Goal: Transaction & Acquisition: Subscribe to service/newsletter

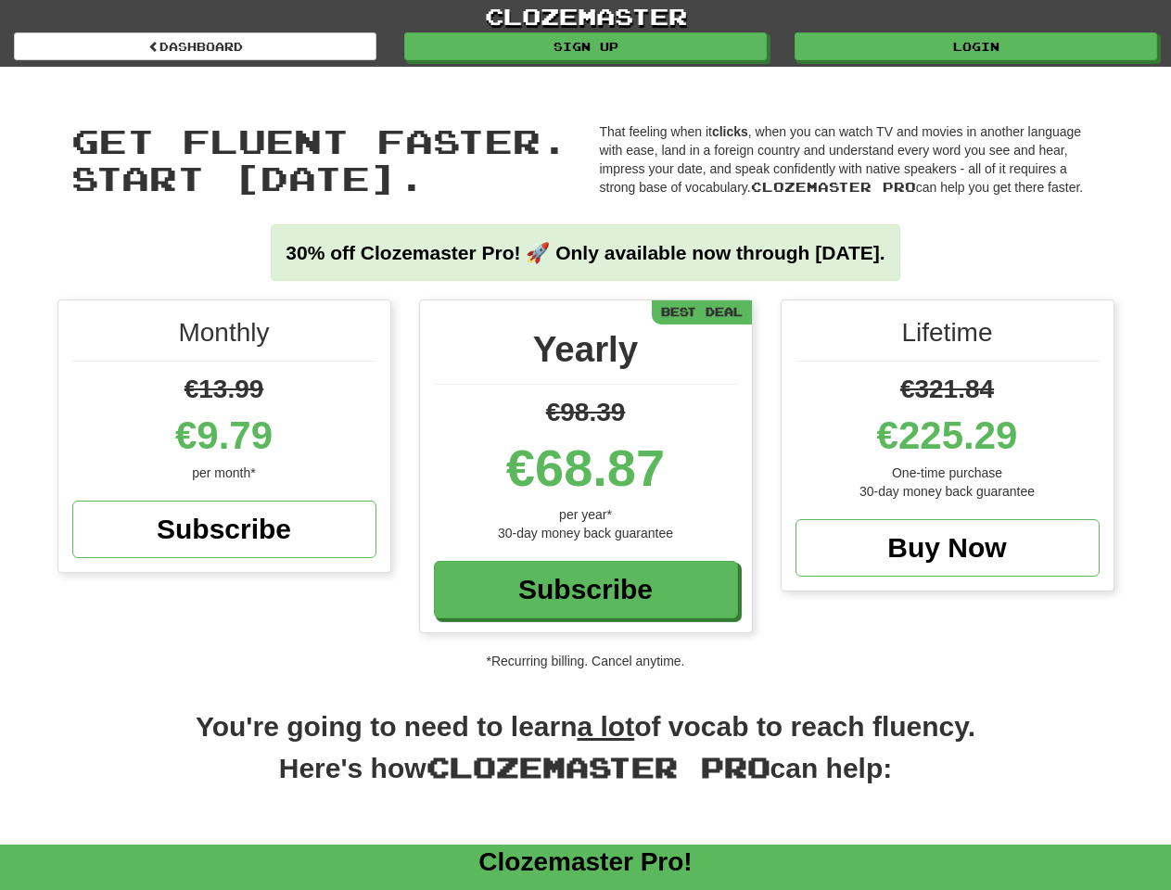
click at [585, 445] on div "€68.87" at bounding box center [586, 468] width 304 height 74
